Goal: Information Seeking & Learning: Learn about a topic

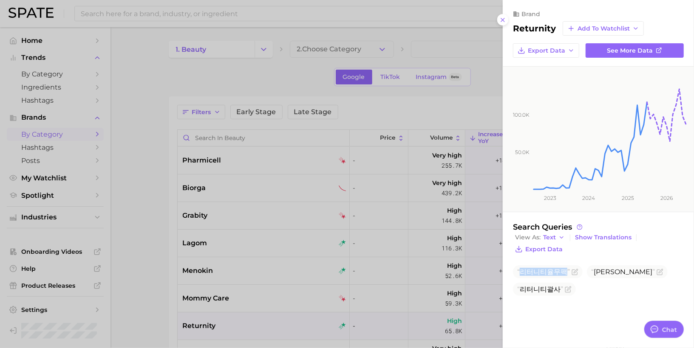
scroll to position [62, 0]
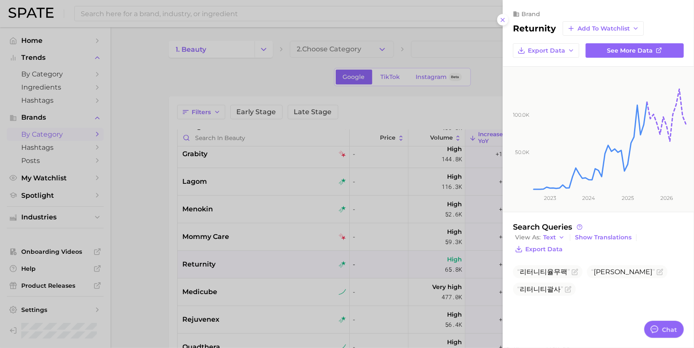
click at [470, 96] on div at bounding box center [347, 174] width 694 height 348
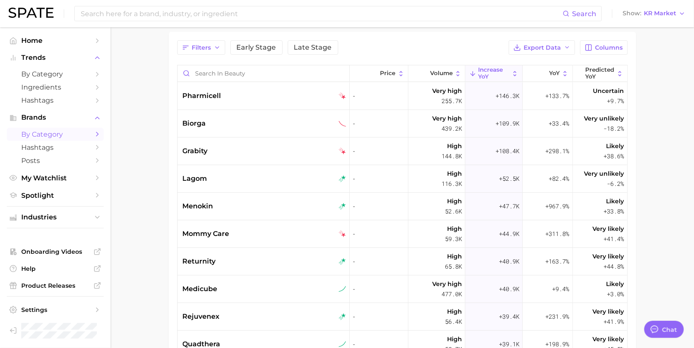
scroll to position [73, 0]
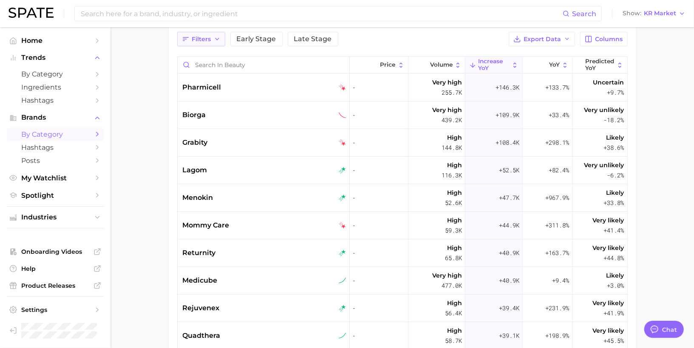
click at [214, 40] on icon "button" at bounding box center [217, 39] width 7 height 7
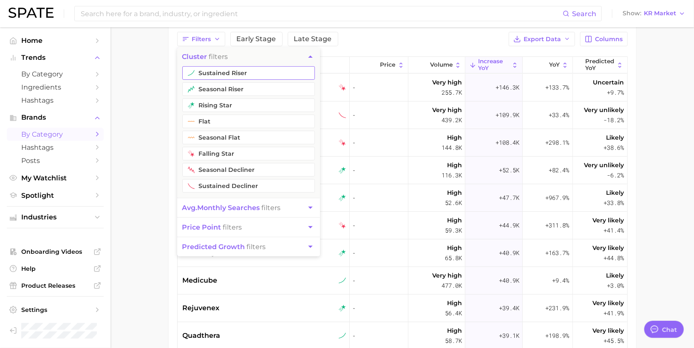
click at [213, 69] on button "sustained riser" at bounding box center [248, 73] width 133 height 14
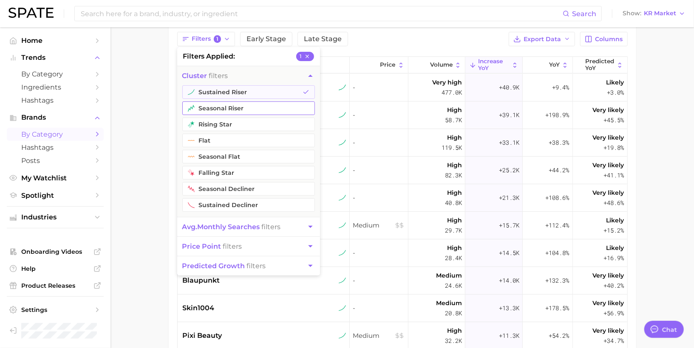
click at [212, 102] on button "seasonal riser" at bounding box center [248, 109] width 133 height 14
click at [212, 122] on button "rising star" at bounding box center [248, 125] width 133 height 14
click at [158, 113] on main "1. beauty 2. Choose Category Google TikTok Instagram Beta Filters 3 filters app…" at bounding box center [401, 205] width 583 height 502
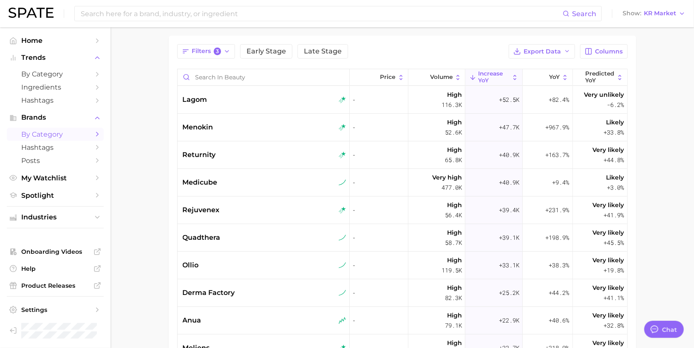
scroll to position [66, 0]
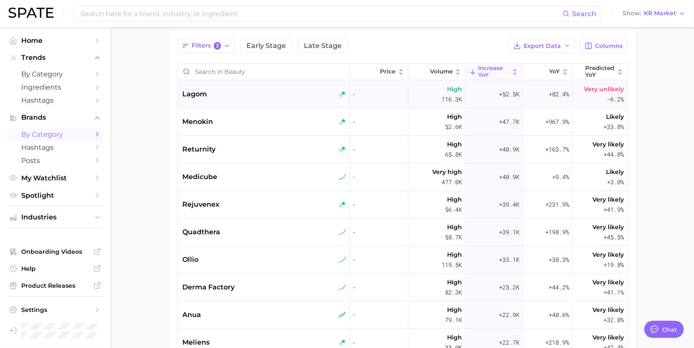
click at [249, 99] on div "lagom" at bounding box center [264, 95] width 173 height 28
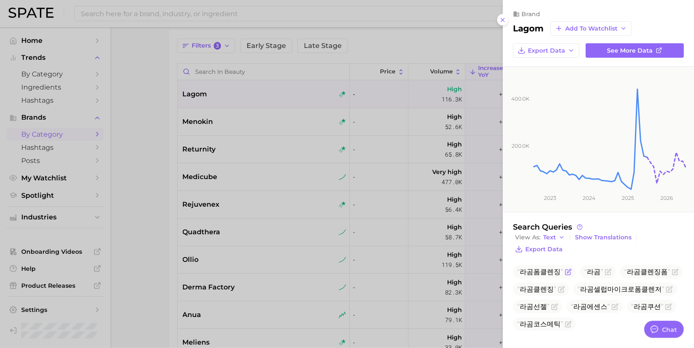
click at [544, 268] on span "라곰폼클렌징" at bounding box center [540, 272] width 46 height 8
copy span "라곰폼클렌징"
click at [267, 143] on div at bounding box center [347, 174] width 694 height 348
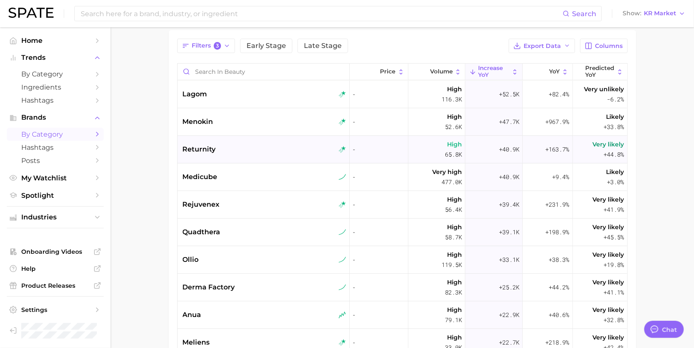
click at [255, 152] on div "returnity" at bounding box center [265, 149] width 164 height 10
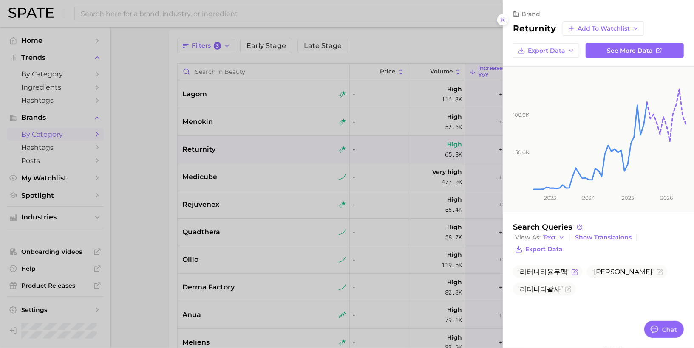
click at [550, 272] on span "리터니티율무팩" at bounding box center [543, 272] width 53 height 8
copy span "리터니티율무팩"
click at [290, 198] on div at bounding box center [347, 174] width 694 height 348
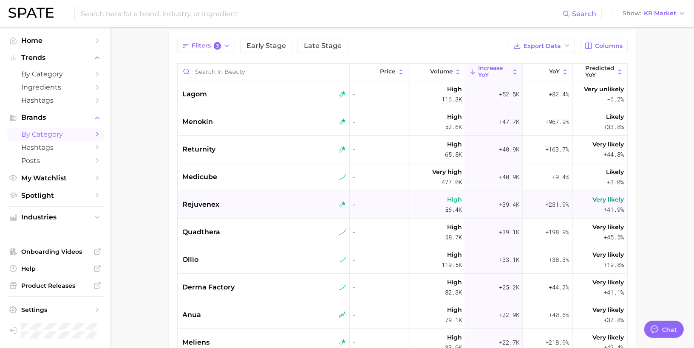
click at [281, 204] on div "rejuvenex" at bounding box center [265, 205] width 164 height 10
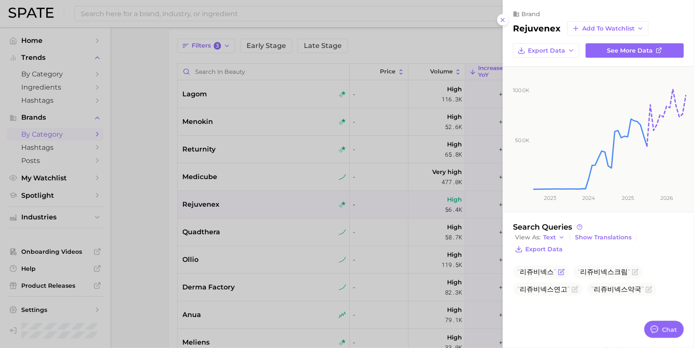
click at [526, 273] on span "리쥬비넥스" at bounding box center [536, 272] width 39 height 8
copy span "리쥬비넥스"
click at [250, 232] on div at bounding box center [347, 174] width 694 height 348
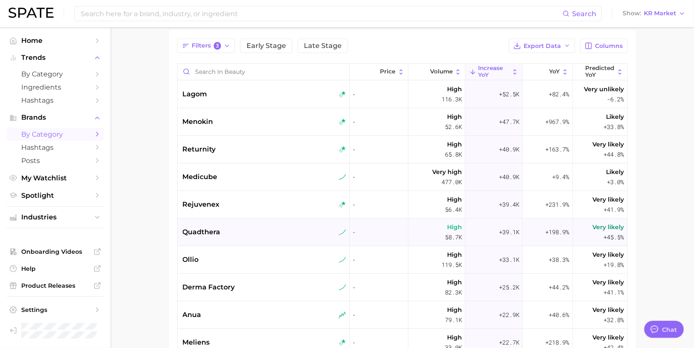
click at [230, 233] on div "quadthera" at bounding box center [265, 232] width 164 height 10
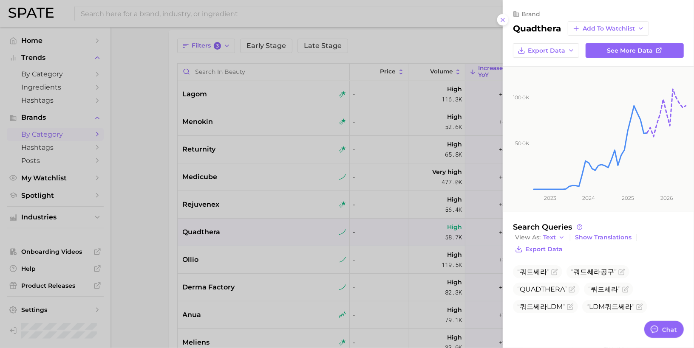
click at [526, 28] on h2 "quadthera" at bounding box center [537, 28] width 48 height 10
copy h2 "quadthera"
click at [296, 267] on div at bounding box center [347, 174] width 694 height 348
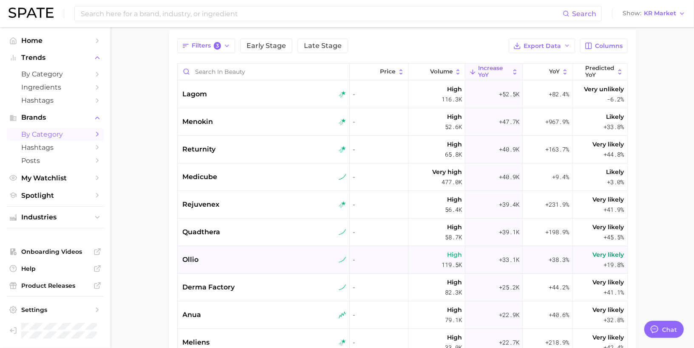
click at [286, 260] on div "ollio" at bounding box center [265, 260] width 164 height 10
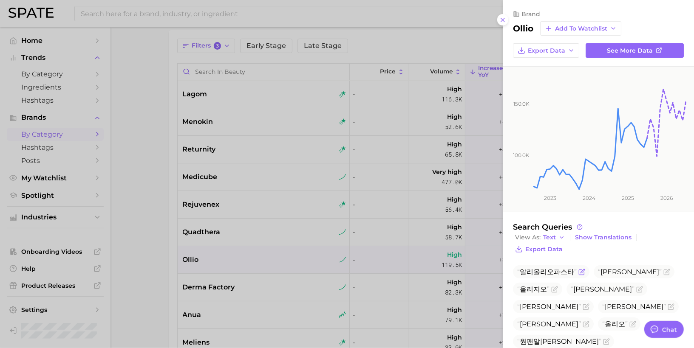
click at [537, 273] on span "알리올리오파스타" at bounding box center [546, 272] width 59 height 8
copy span "알리올리오파스타"
click at [614, 240] on button "Show Translations" at bounding box center [603, 237] width 61 height 11
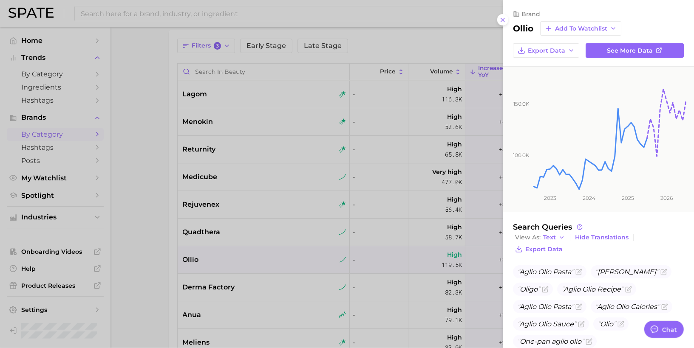
scroll to position [18, 0]
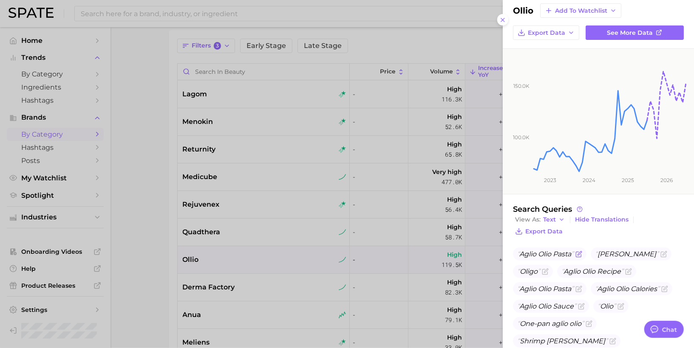
click at [580, 252] on icon "Flag as miscategorized or irrelevant" at bounding box center [578, 254] width 7 height 7
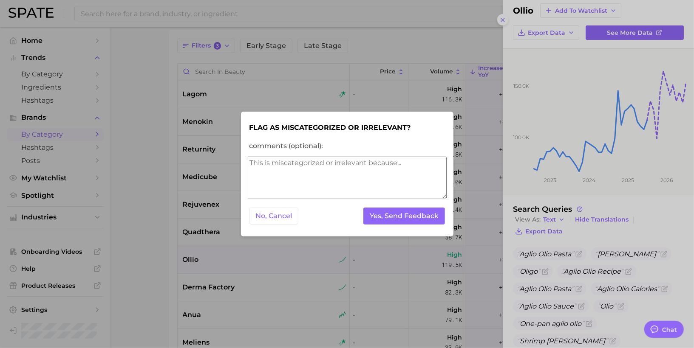
click at [356, 189] on textarea "comments (optional):" at bounding box center [347, 178] width 199 height 42
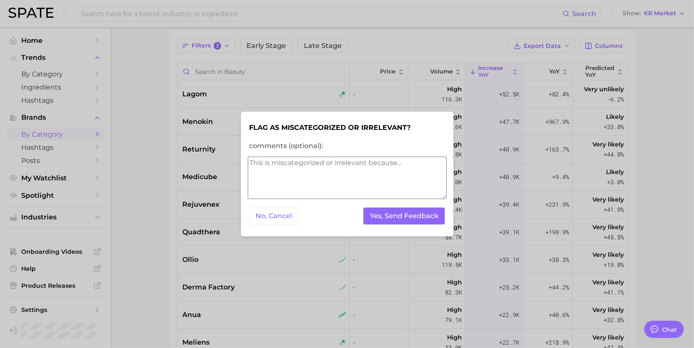
click at [346, 160] on textarea "comments (optional):" at bounding box center [347, 178] width 199 height 42
type textarea "not a brand"
click at [421, 218] on button "Yes, Send Feedback" at bounding box center [404, 216] width 82 height 17
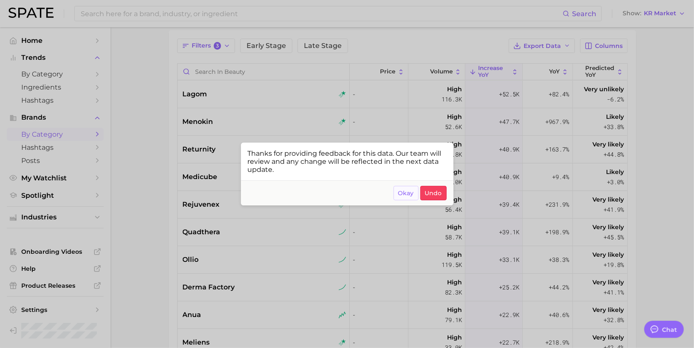
click at [407, 195] on span "Okay" at bounding box center [406, 193] width 16 height 7
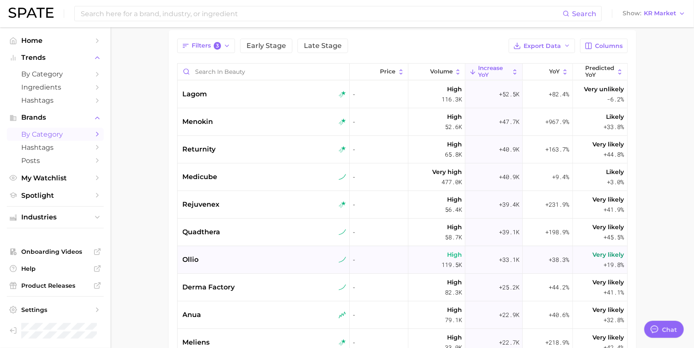
click at [232, 269] on div "ollio" at bounding box center [264, 260] width 173 height 28
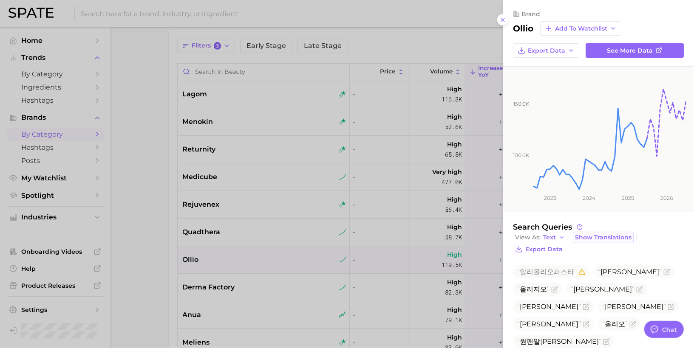
click at [598, 235] on span "Show Translations" at bounding box center [603, 237] width 57 height 7
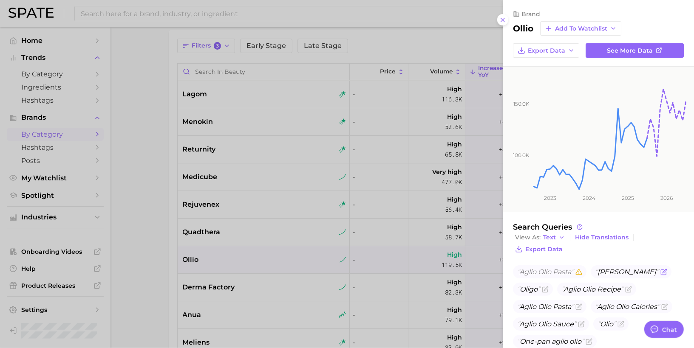
click at [605, 271] on span "[PERSON_NAME]" at bounding box center [627, 272] width 64 height 8
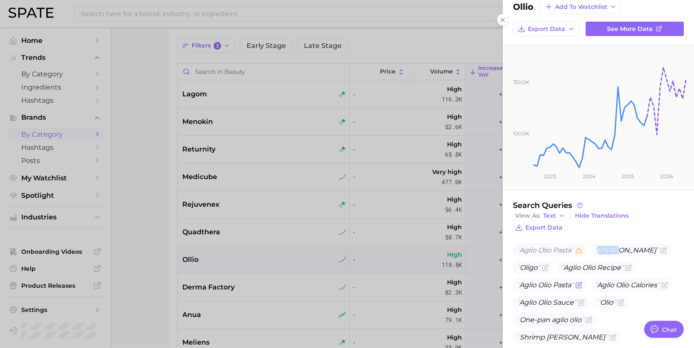
scroll to position [36, 0]
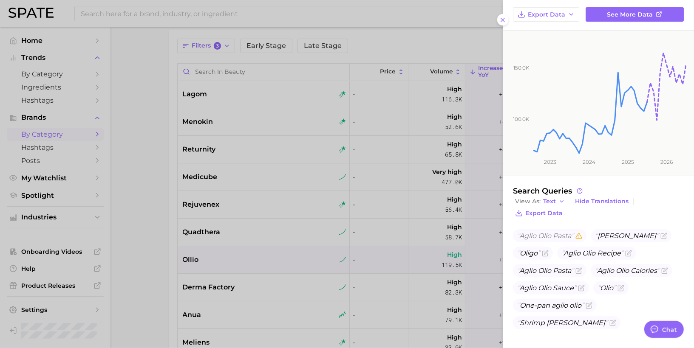
click at [369, 273] on div at bounding box center [347, 174] width 694 height 348
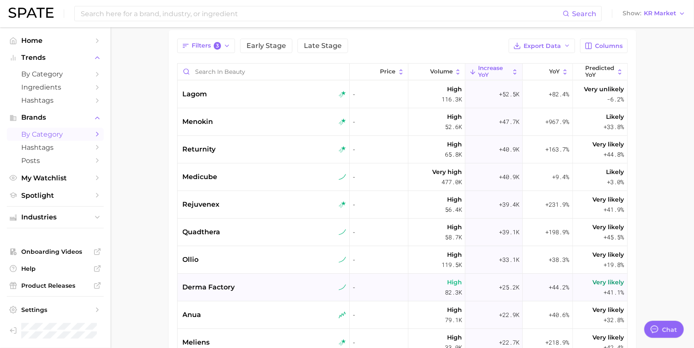
click at [277, 286] on div "derma factory" at bounding box center [265, 288] width 164 height 10
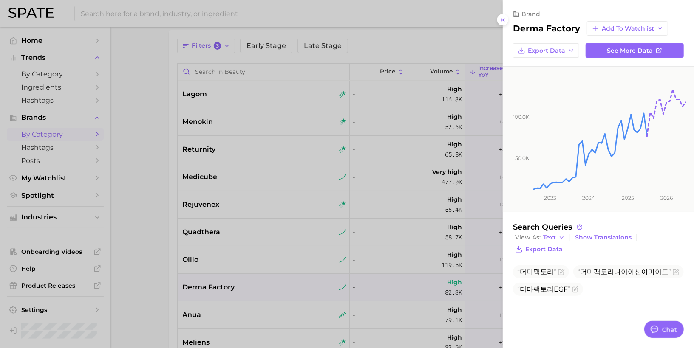
click at [275, 298] on div at bounding box center [347, 174] width 694 height 348
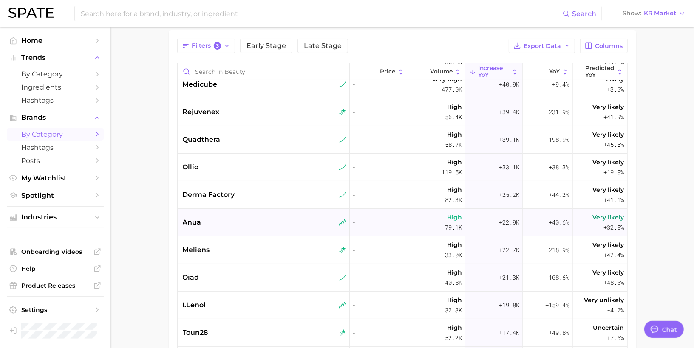
scroll to position [96, 0]
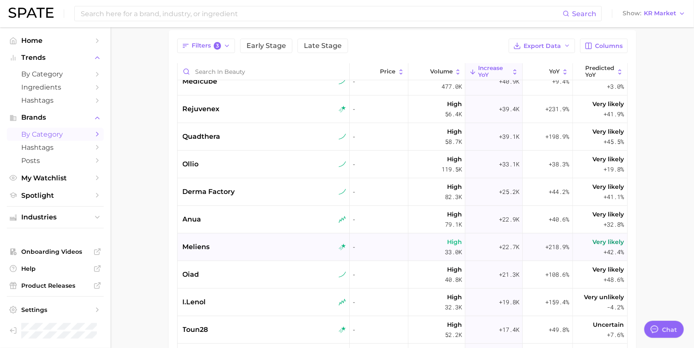
click at [268, 249] on div "meliens" at bounding box center [265, 247] width 164 height 10
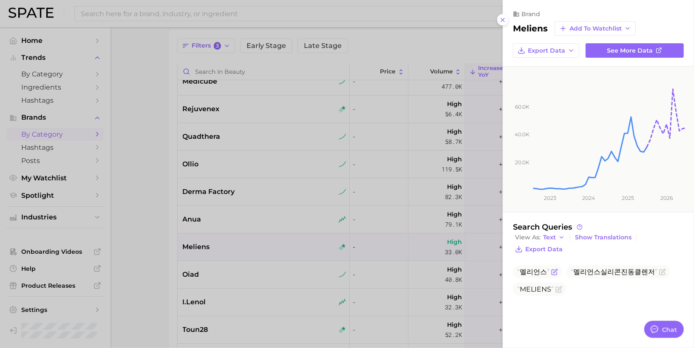
click at [533, 273] on span "멜리언스" at bounding box center [533, 272] width 32 height 8
click at [533, 287] on span "MELIENS" at bounding box center [535, 290] width 31 height 8
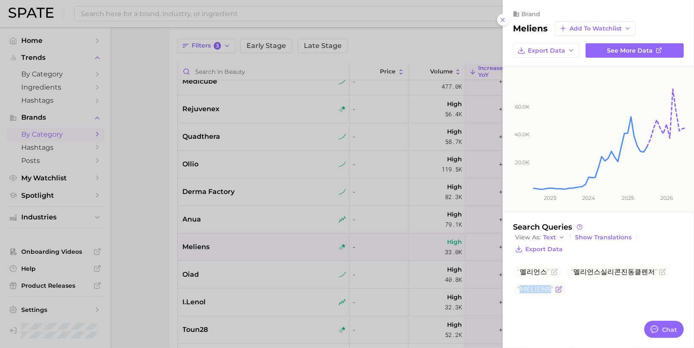
click at [533, 287] on span "MELIENS" at bounding box center [535, 290] width 31 height 8
copy body "MELIENS"
click at [263, 280] on div at bounding box center [347, 174] width 694 height 348
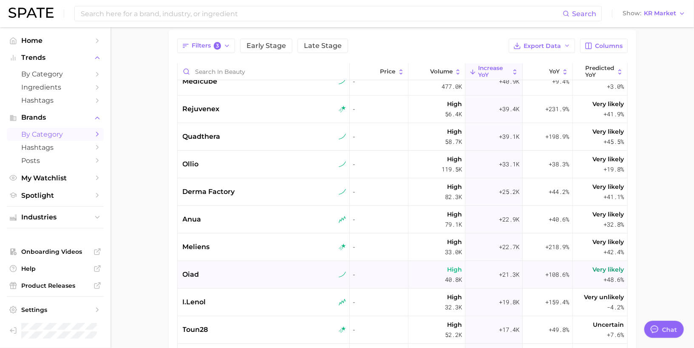
click at [243, 280] on div "oiad" at bounding box center [264, 275] width 173 height 28
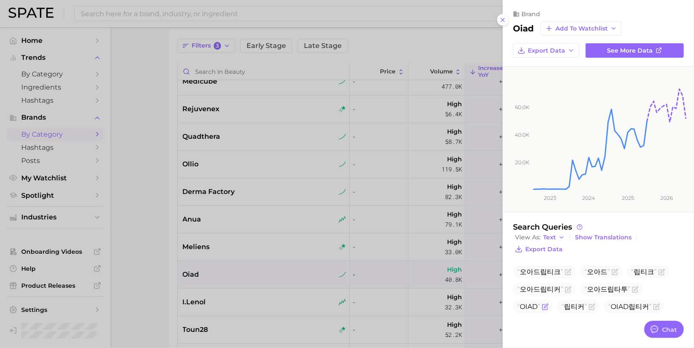
click at [538, 303] on span "OIAD" at bounding box center [529, 307] width 18 height 8
copy span "OIAD"
click at [252, 242] on div at bounding box center [347, 174] width 694 height 348
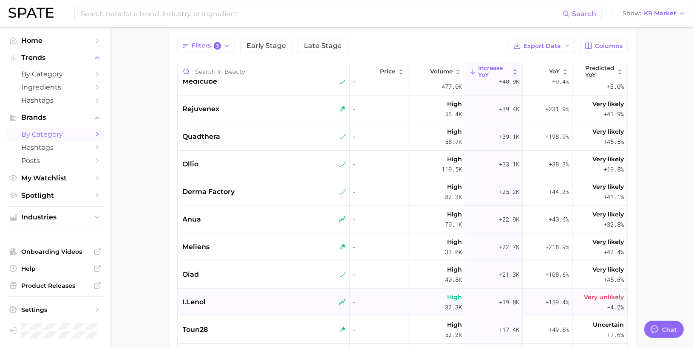
click at [240, 298] on div "i.lenol" at bounding box center [265, 302] width 164 height 10
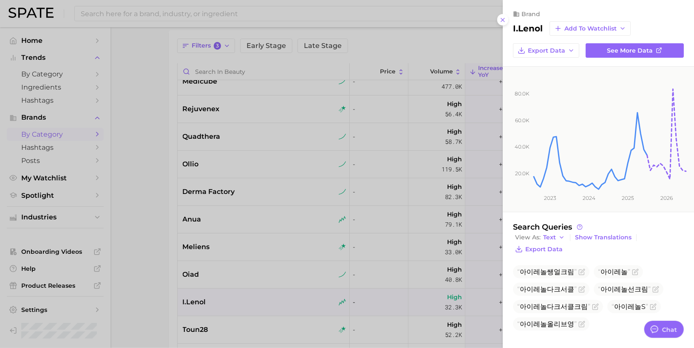
click at [240, 323] on div at bounding box center [347, 174] width 694 height 348
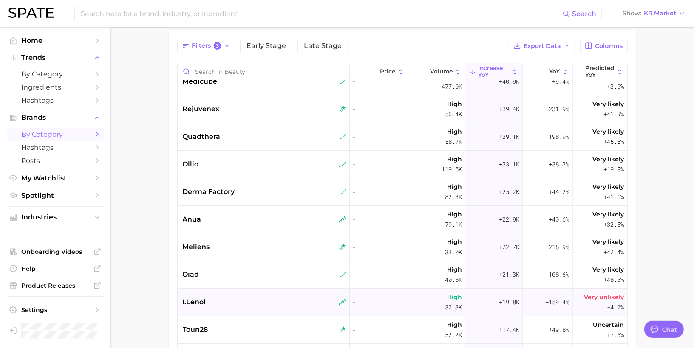
click at [240, 301] on div "i.lenol" at bounding box center [265, 302] width 164 height 10
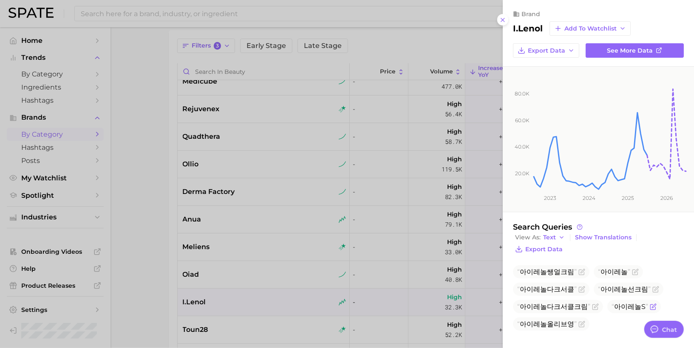
scroll to position [1, 0]
click at [595, 233] on span "Show Translations" at bounding box center [603, 236] width 57 height 7
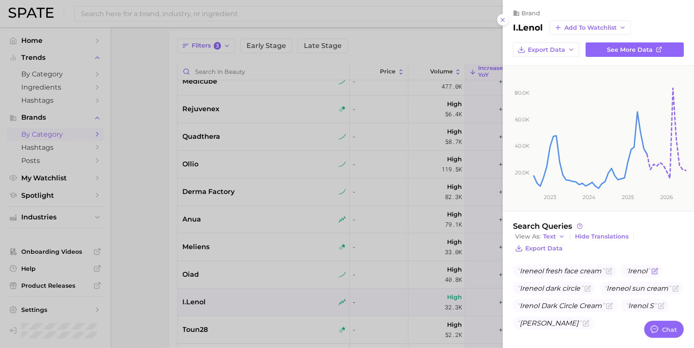
click at [639, 268] on span "Irenol" at bounding box center [637, 271] width 25 height 8
click at [614, 237] on span "Hide Translations" at bounding box center [602, 236] width 54 height 7
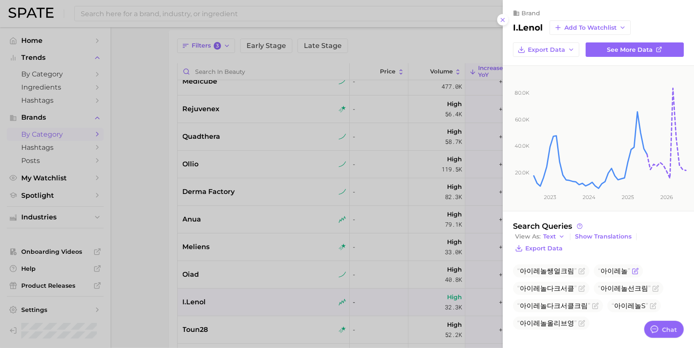
click at [601, 270] on span "아이레놀" at bounding box center [614, 271] width 32 height 8
copy span "아이레놀"
click at [308, 267] on div at bounding box center [347, 174] width 694 height 348
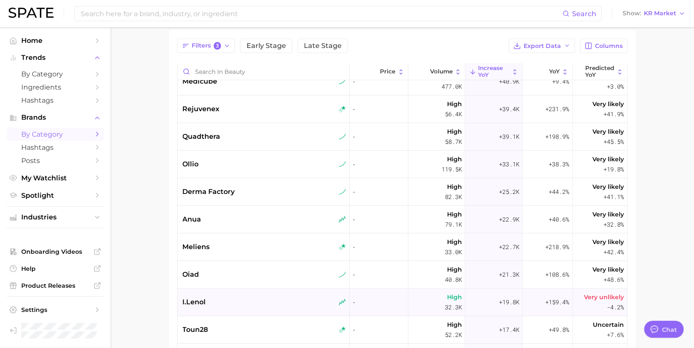
scroll to position [119, 0]
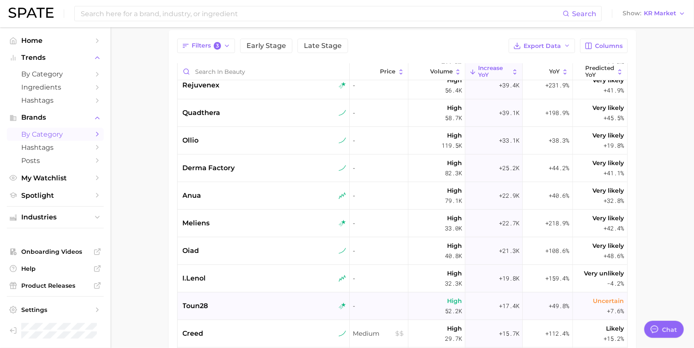
click at [260, 304] on div "toun28" at bounding box center [265, 306] width 164 height 10
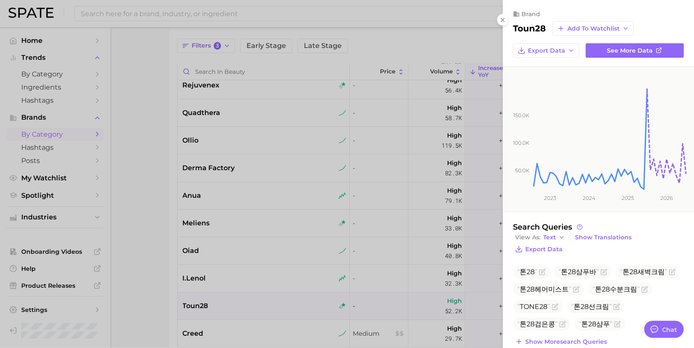
click at [264, 289] on div at bounding box center [347, 174] width 694 height 348
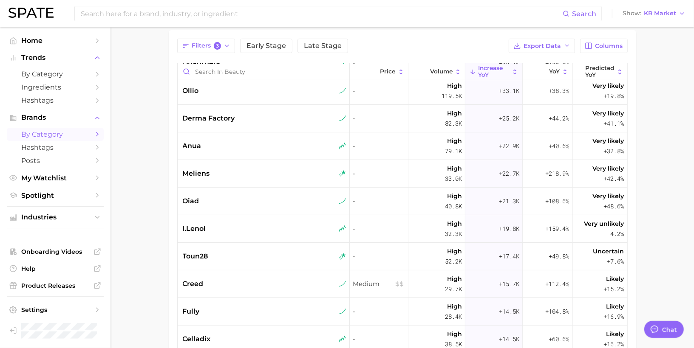
scroll to position [175, 0]
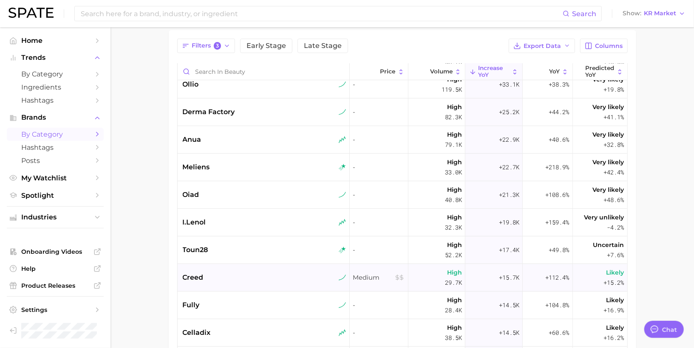
click at [249, 278] on div "creed" at bounding box center [265, 278] width 164 height 10
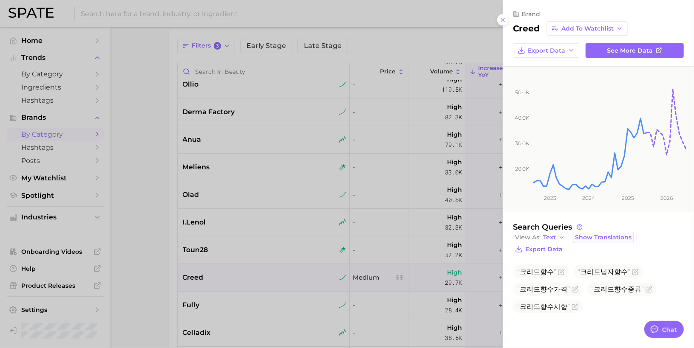
click at [581, 234] on span "Show Translations" at bounding box center [603, 237] width 57 height 7
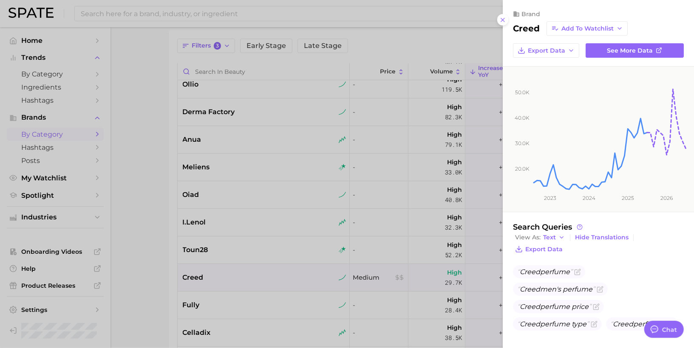
click at [198, 278] on div at bounding box center [347, 174] width 694 height 348
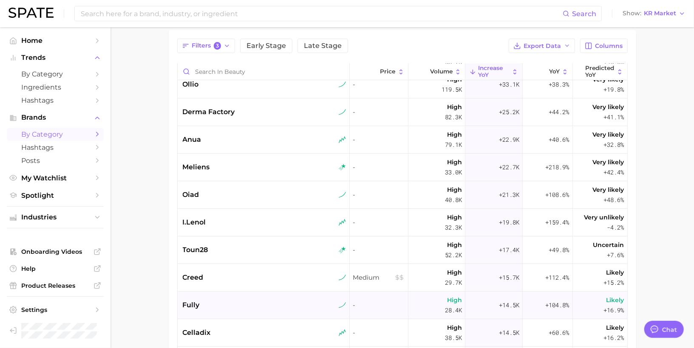
click at [197, 308] on span "fully" at bounding box center [191, 305] width 17 height 10
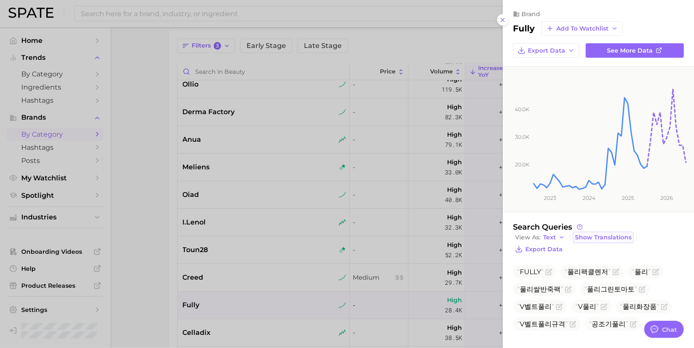
click at [615, 232] on button "Show Translations" at bounding box center [603, 237] width 61 height 11
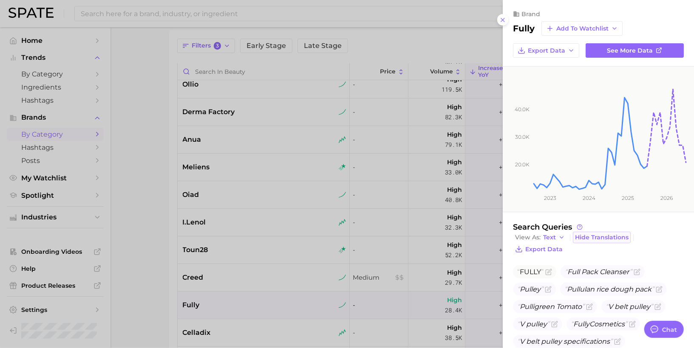
click at [619, 234] on span "Hide Translations" at bounding box center [602, 237] width 54 height 7
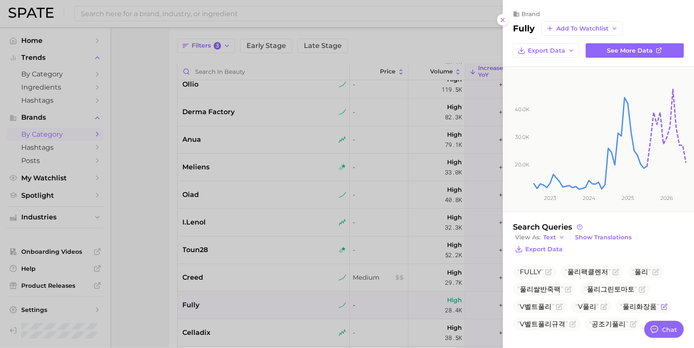
click at [630, 306] on span "풀리화장품" at bounding box center [639, 307] width 39 height 8
copy span "풀리화장품"
click at [263, 190] on div at bounding box center [347, 174] width 694 height 348
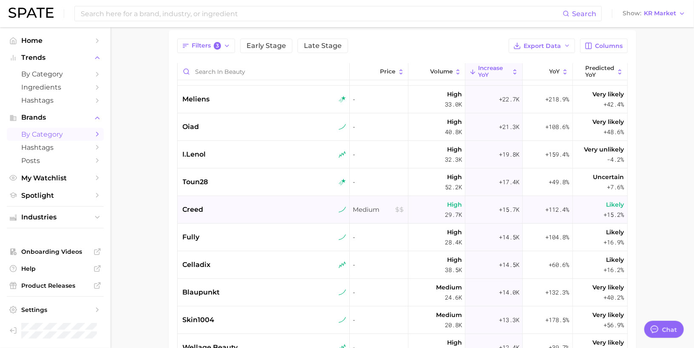
scroll to position [248, 0]
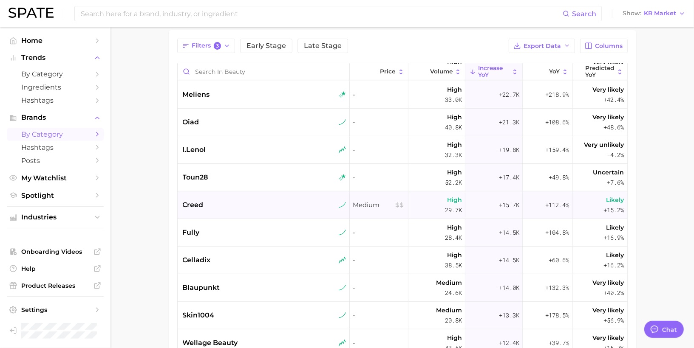
click at [248, 266] on div "celladix" at bounding box center [264, 261] width 173 height 28
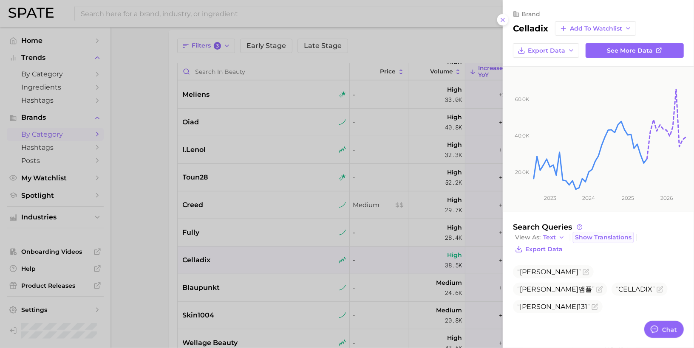
click at [589, 238] on span "Show Translations" at bounding box center [603, 237] width 57 height 7
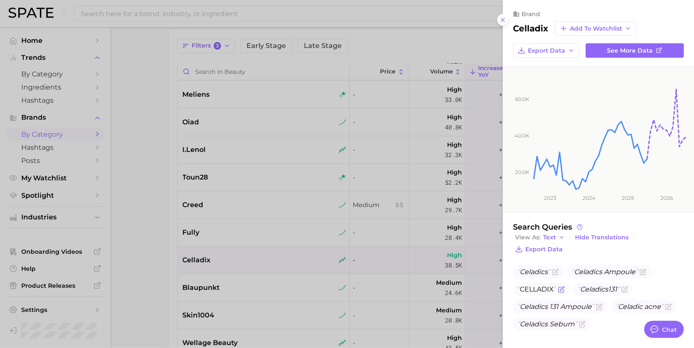
click at [542, 287] on span "CELLADIX" at bounding box center [537, 290] width 34 height 8
copy span "CELLADIX"
click at [239, 283] on div at bounding box center [347, 174] width 694 height 348
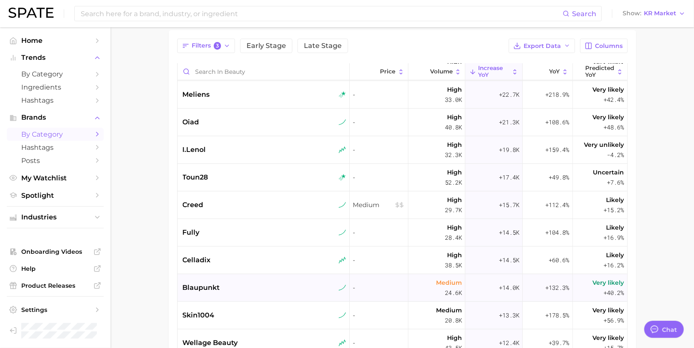
click at [223, 291] on div "blaupunkt" at bounding box center [265, 288] width 164 height 10
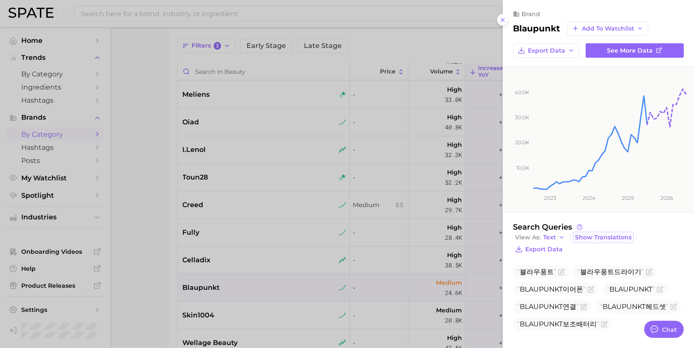
click at [589, 234] on span "Show Translations" at bounding box center [603, 237] width 57 height 7
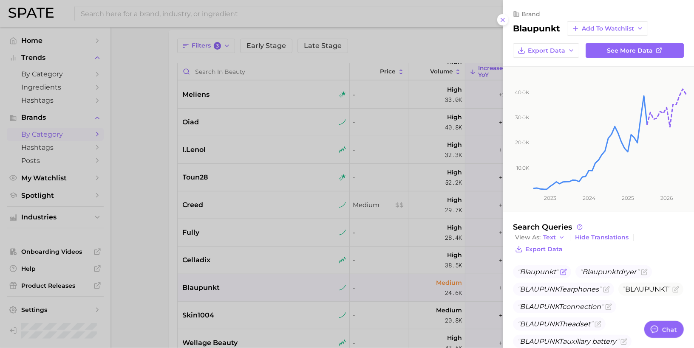
click at [546, 268] on span "Blaupunkt" at bounding box center [538, 272] width 36 height 8
click at [357, 279] on div at bounding box center [347, 174] width 694 height 348
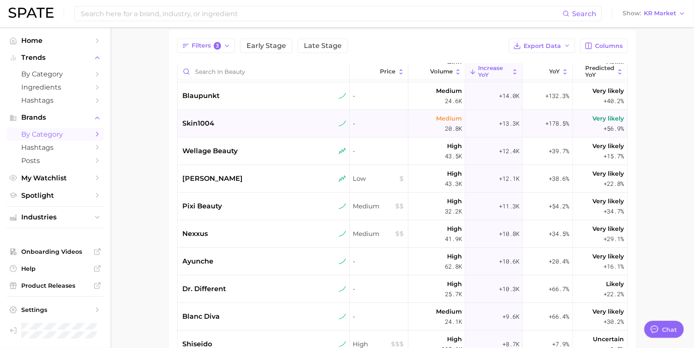
scroll to position [441, 0]
click at [241, 268] on div "ayunche" at bounding box center [264, 262] width 173 height 28
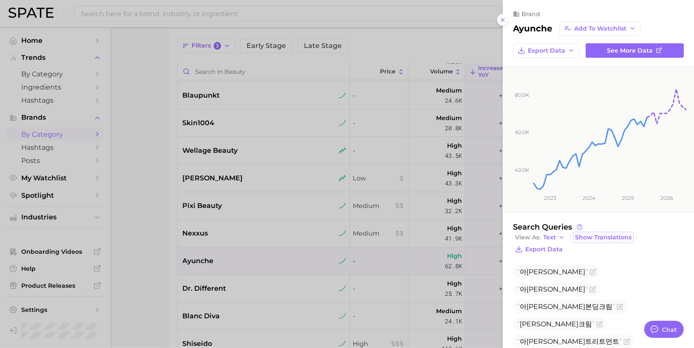
click at [599, 238] on span "Show Translations" at bounding box center [603, 237] width 57 height 7
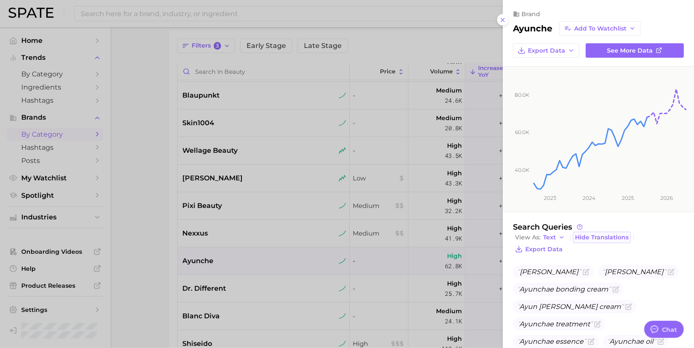
click at [599, 238] on span "Hide Translations" at bounding box center [602, 237] width 54 height 7
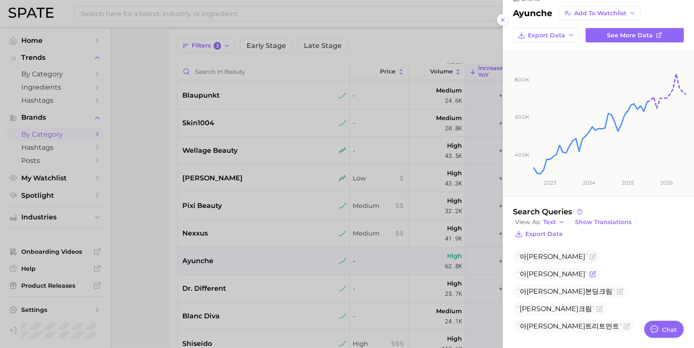
scroll to position [18, 0]
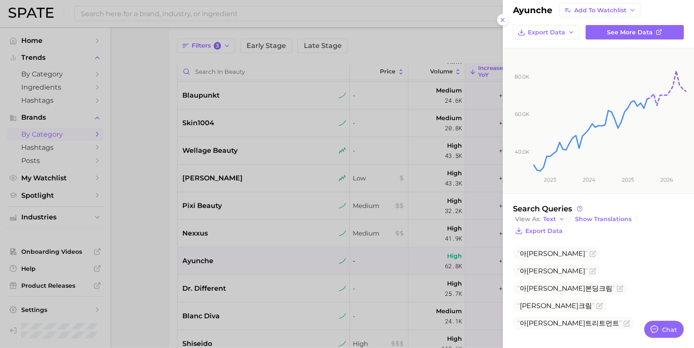
click at [209, 221] on div at bounding box center [347, 174] width 694 height 348
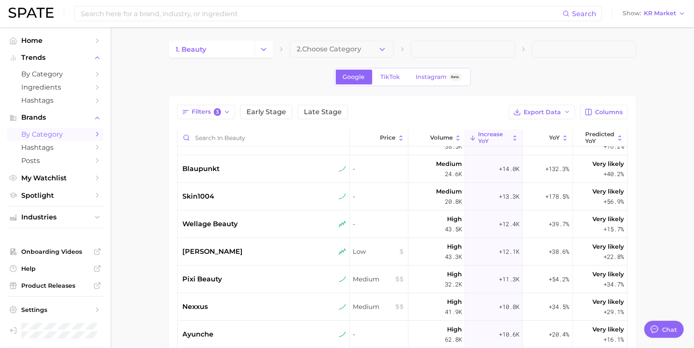
scroll to position [445, 0]
